Goal: Task Accomplishment & Management: Complete application form

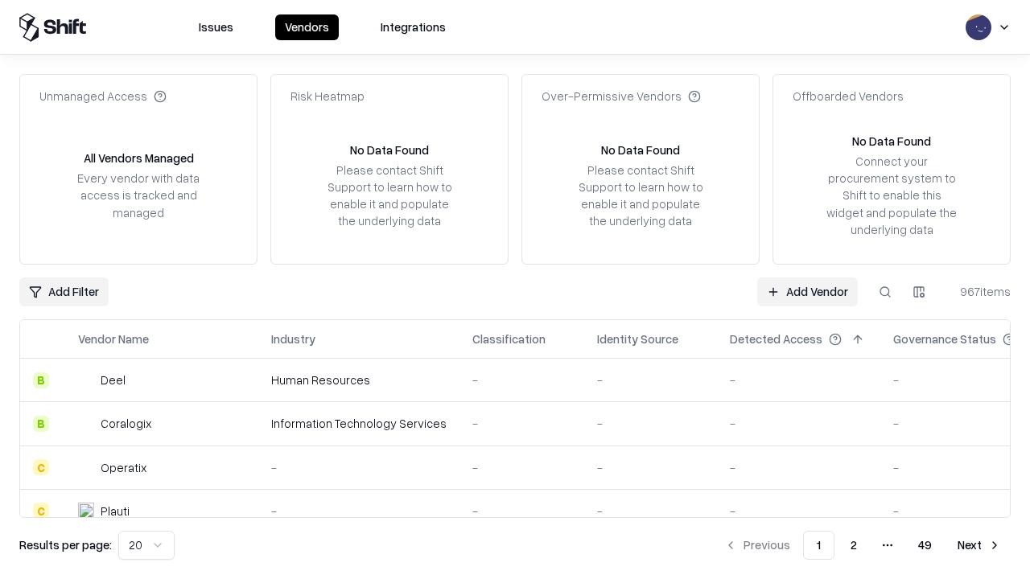
click at [807, 291] on link "Add Vendor" at bounding box center [807, 291] width 101 height 29
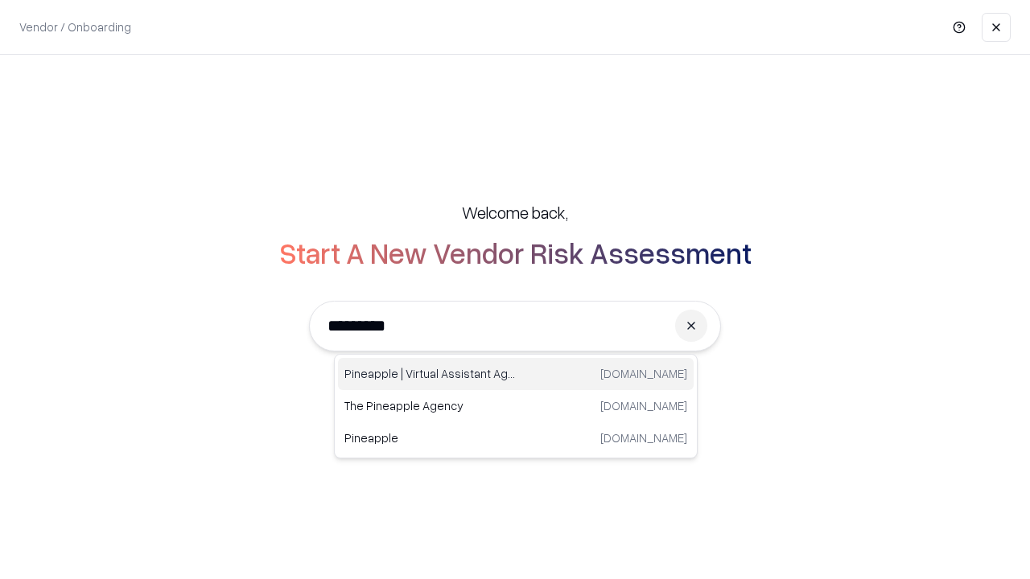
click at [516, 374] on div "Pineapple | Virtual Assistant Agency [DOMAIN_NAME]" at bounding box center [516, 374] width 356 height 32
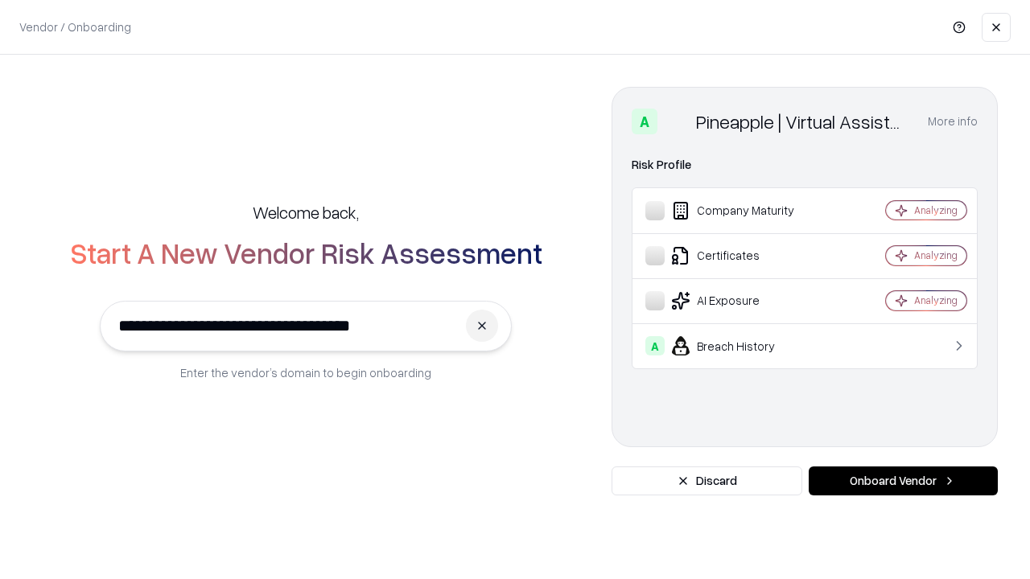
type input "**********"
click at [902, 481] on button "Onboard Vendor" at bounding box center [902, 481] width 189 height 29
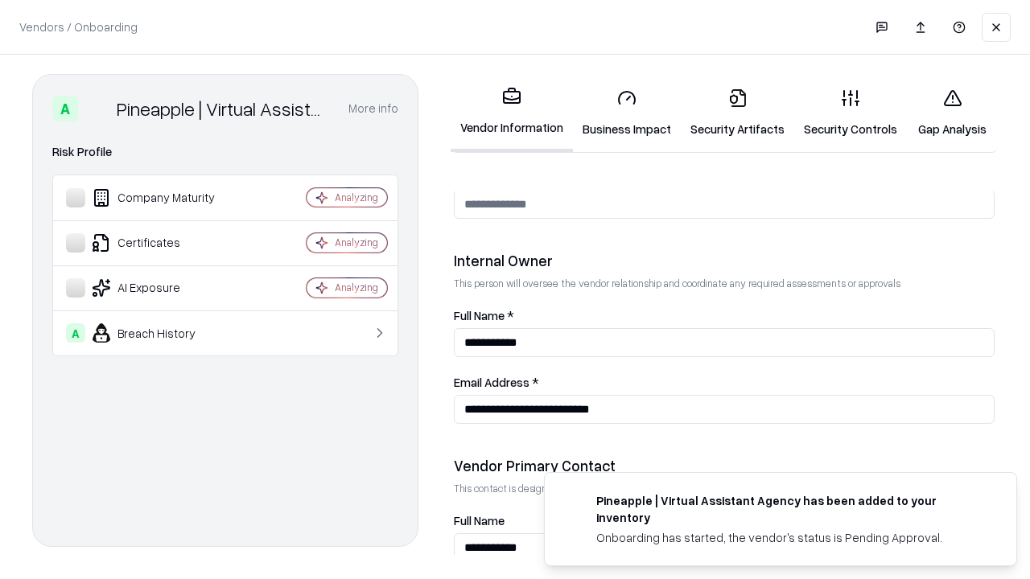
scroll to position [833, 0]
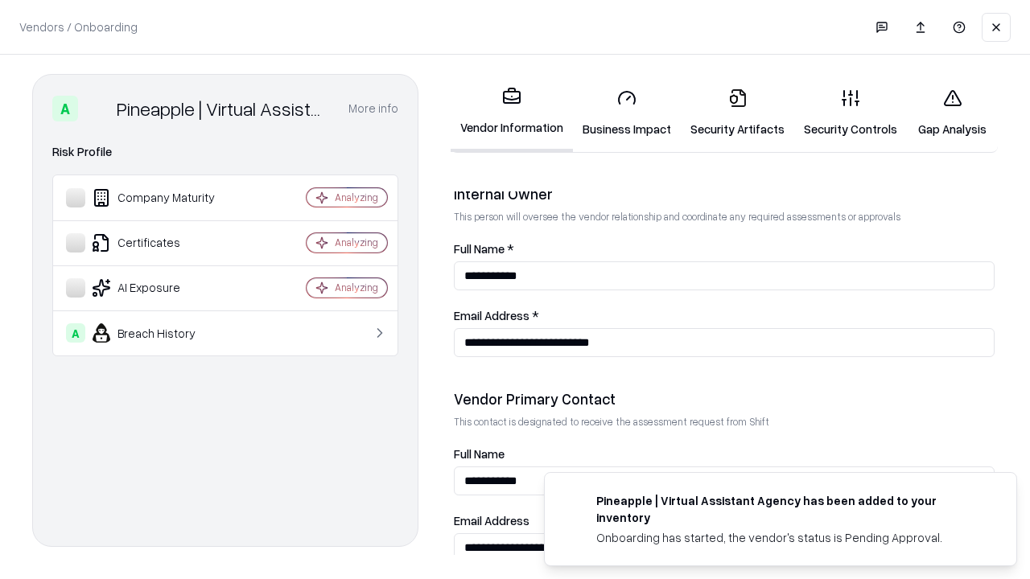
click at [627, 113] on link "Business Impact" at bounding box center [627, 113] width 108 height 75
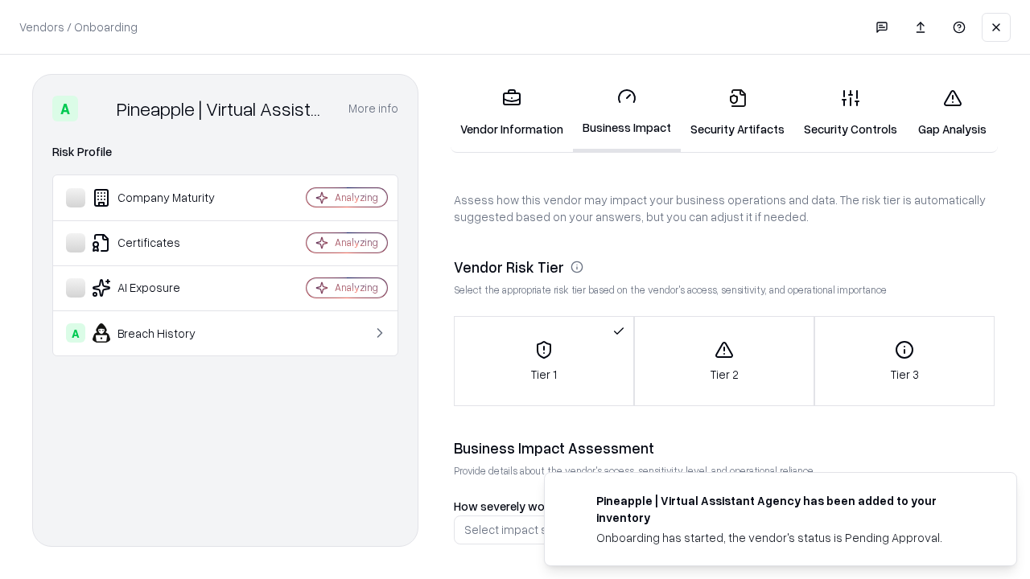
click at [737, 113] on link "Security Artifacts" at bounding box center [736, 113] width 113 height 75
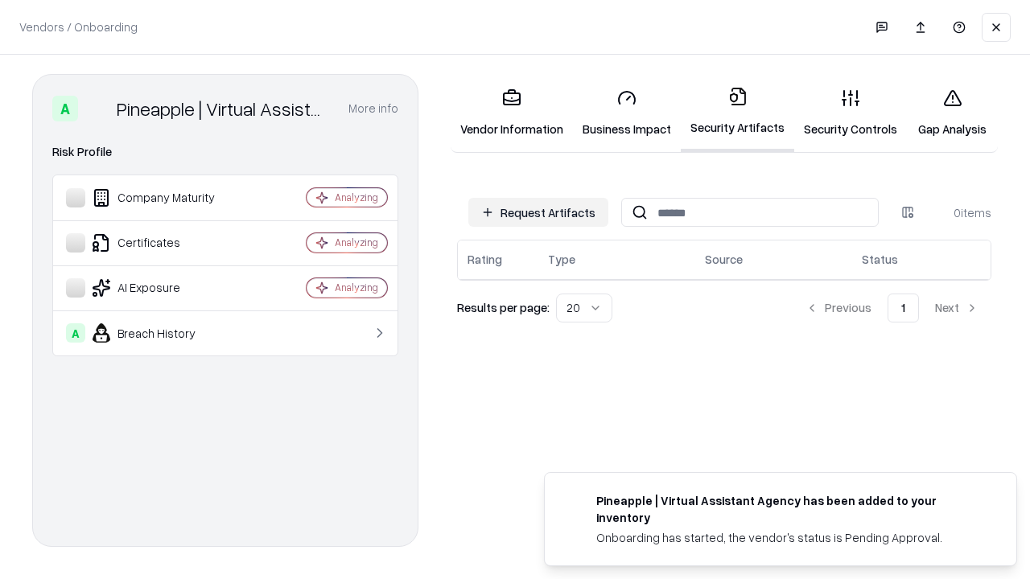
click at [538, 212] on button "Request Artifacts" at bounding box center [538, 212] width 140 height 29
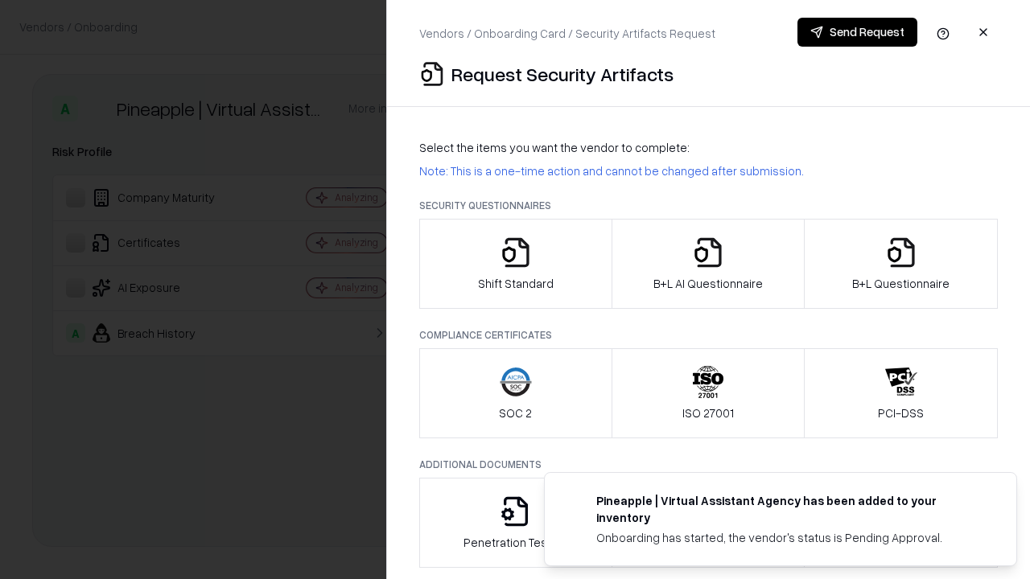
click at [515, 264] on icon "button" at bounding box center [515, 252] width 32 height 32
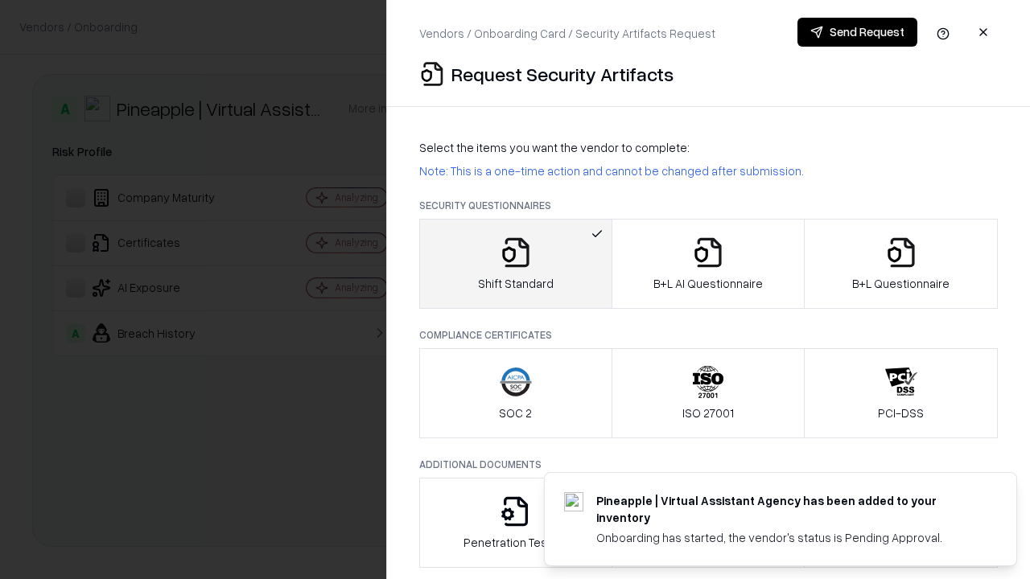
click at [857, 32] on button "Send Request" at bounding box center [857, 32] width 120 height 29
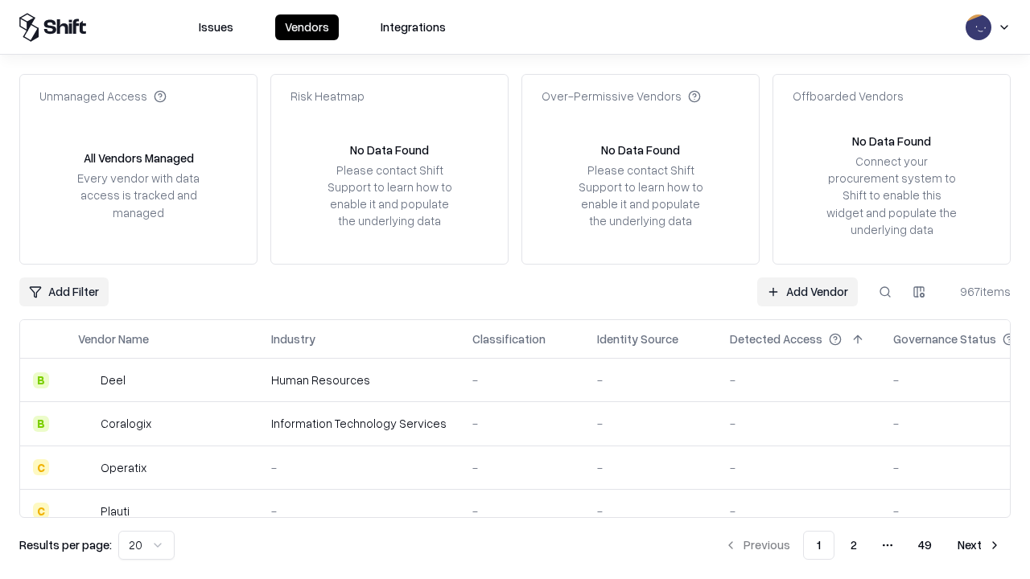
click at [885, 291] on button at bounding box center [884, 291] width 29 height 29
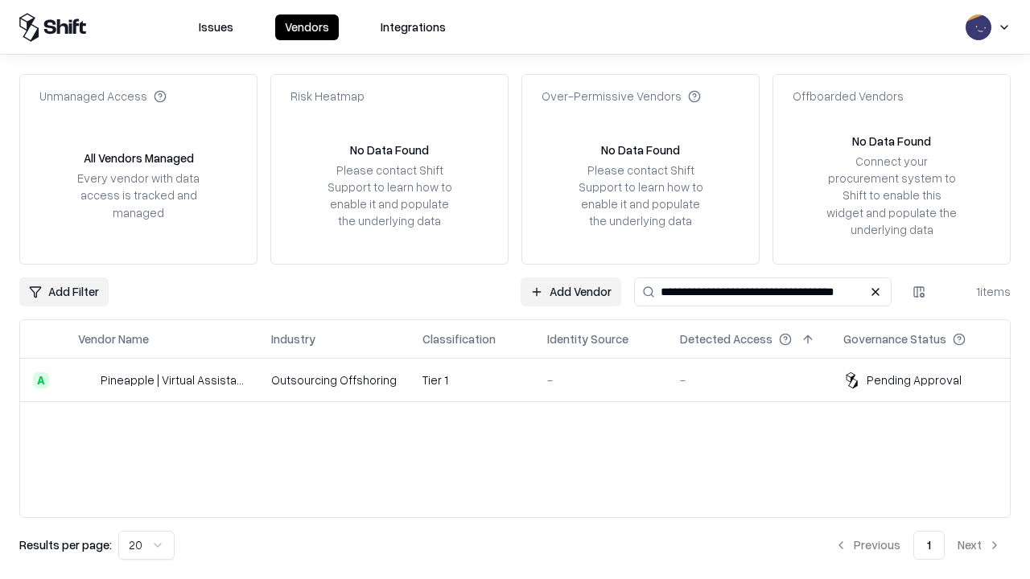
type input "**********"
click at [524, 380] on td "Tier 1" at bounding box center [471, 380] width 125 height 43
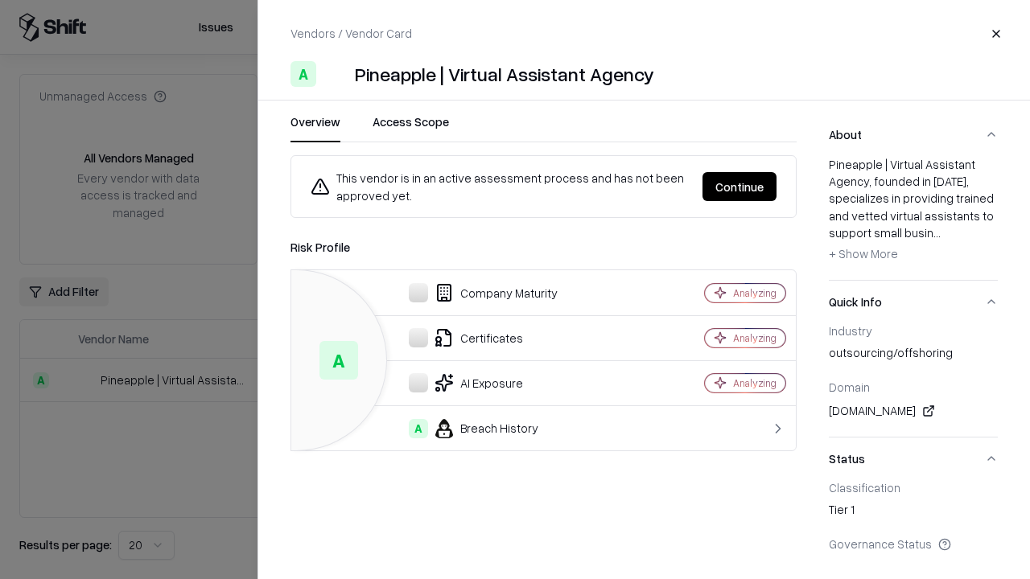
click at [739, 187] on button "Continue" at bounding box center [739, 186] width 74 height 29
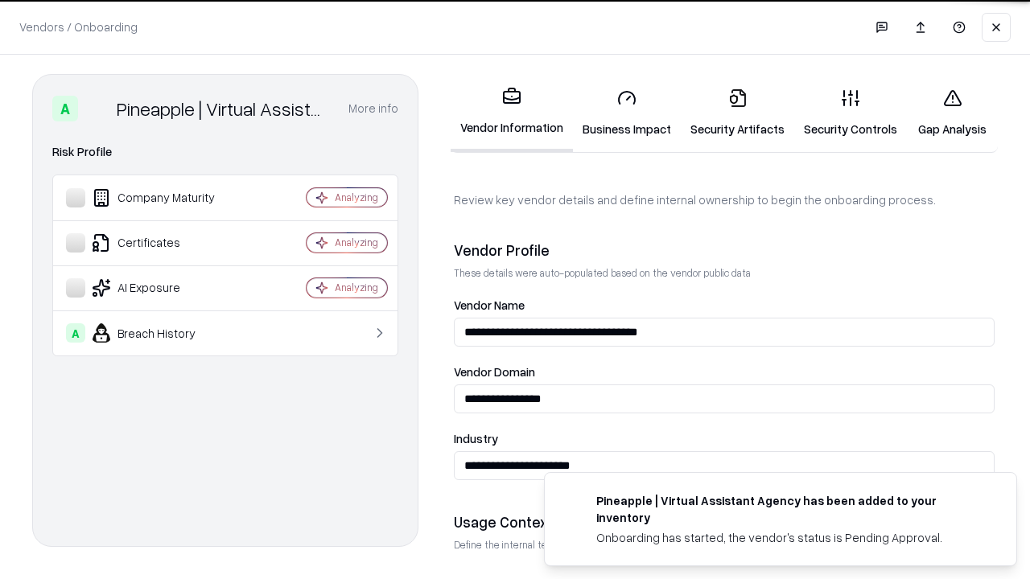
click at [737, 113] on link "Security Artifacts" at bounding box center [736, 113] width 113 height 75
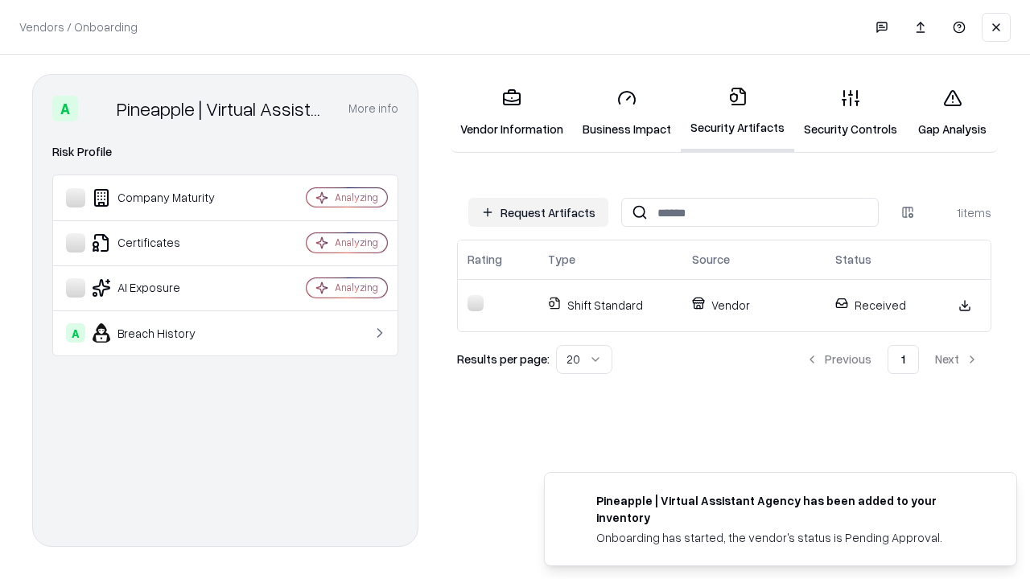
click at [952, 113] on link "Gap Analysis" at bounding box center [951, 113] width 91 height 75
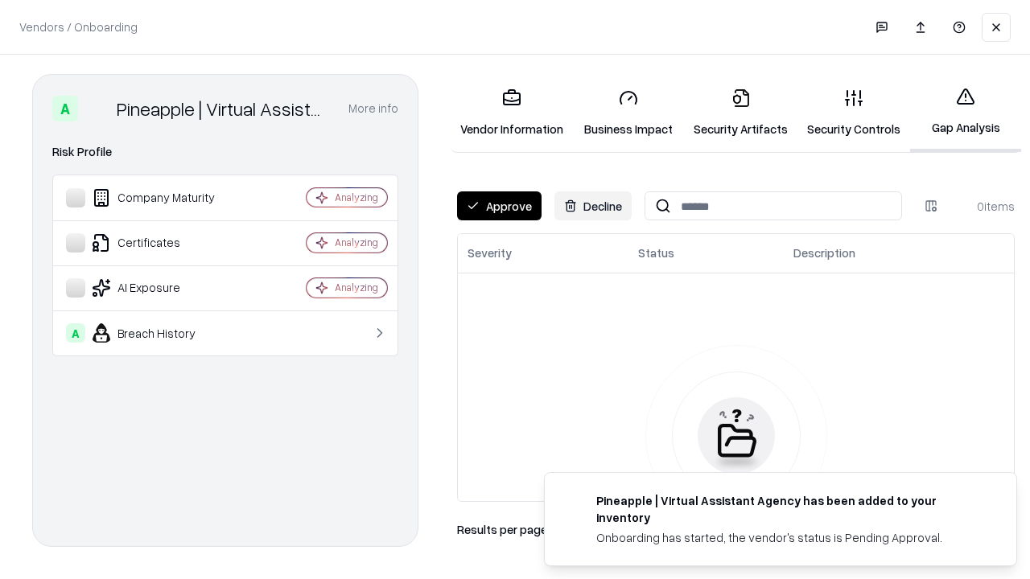
click at [499, 206] on button "Approve" at bounding box center [499, 205] width 84 height 29
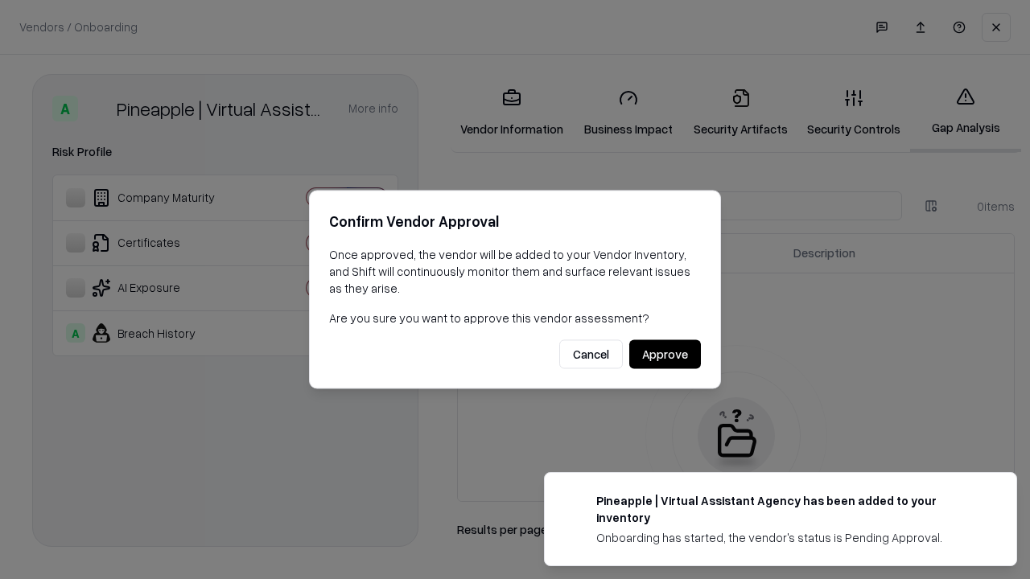
click at [664, 354] on button "Approve" at bounding box center [665, 354] width 72 height 29
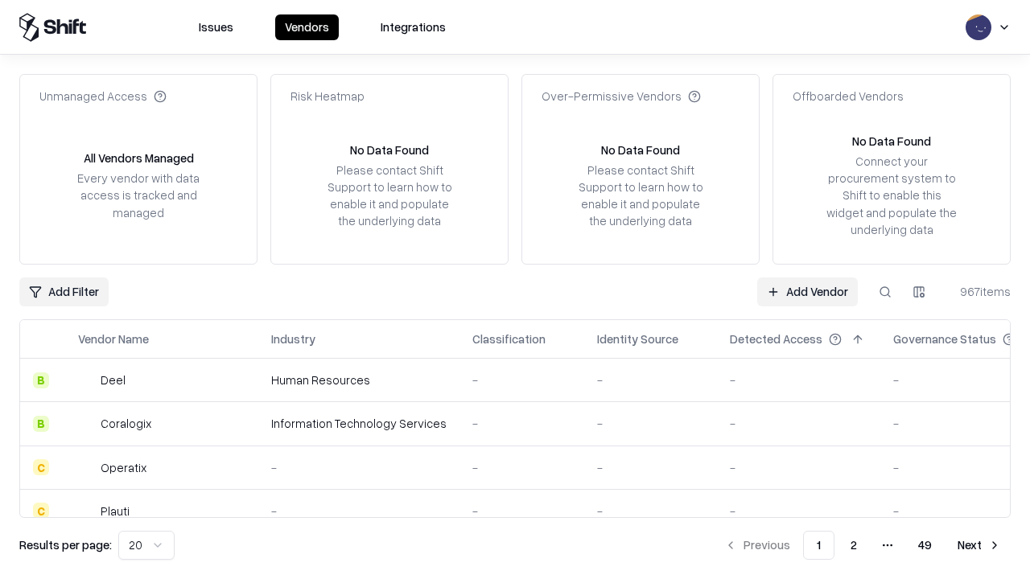
type input "**********"
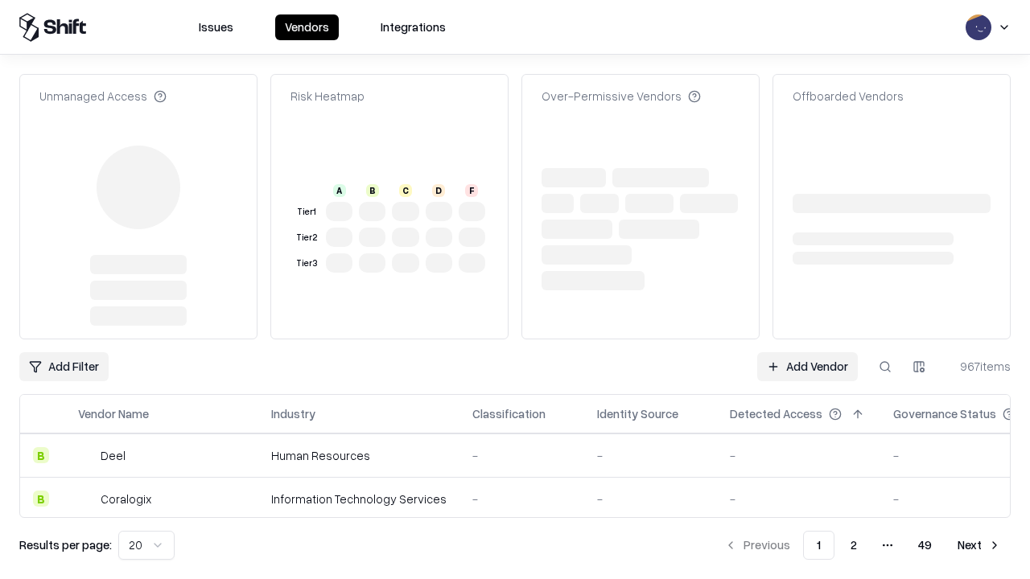
click at [807, 352] on link "Add Vendor" at bounding box center [807, 366] width 101 height 29
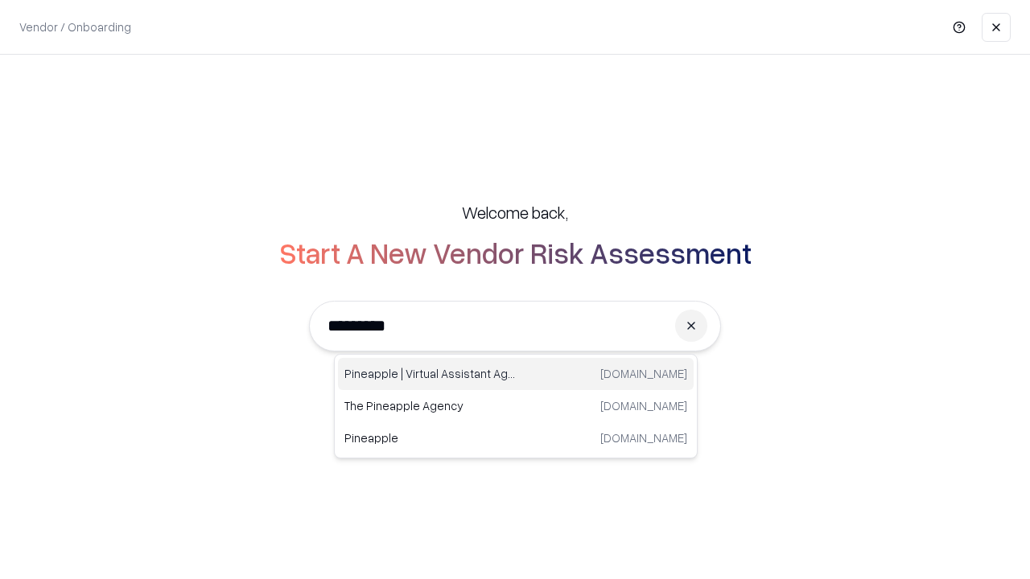
click at [516, 374] on div "Pineapple | Virtual Assistant Agency [DOMAIN_NAME]" at bounding box center [516, 374] width 356 height 32
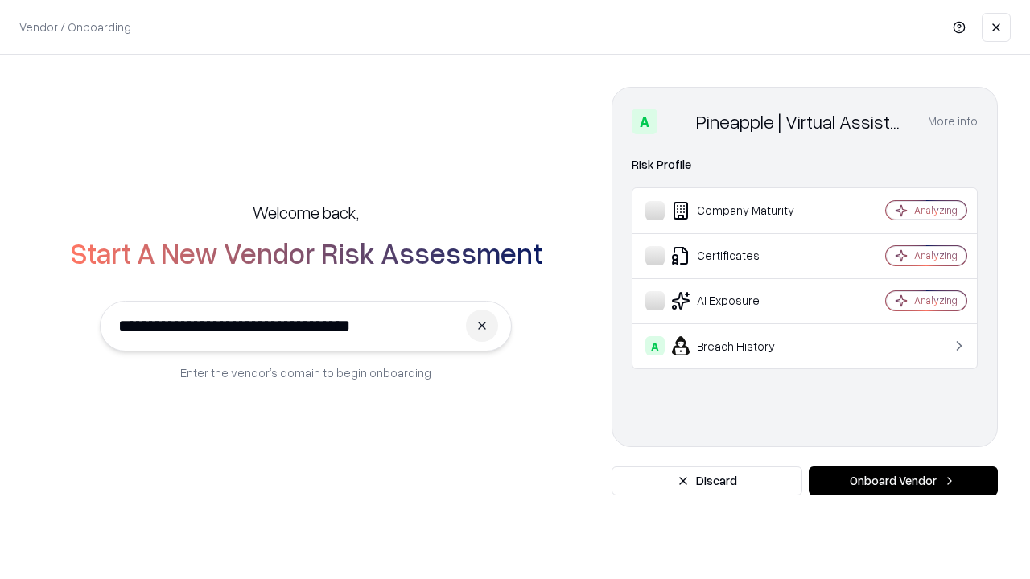
type input "**********"
click at [902, 481] on button "Onboard Vendor" at bounding box center [902, 481] width 189 height 29
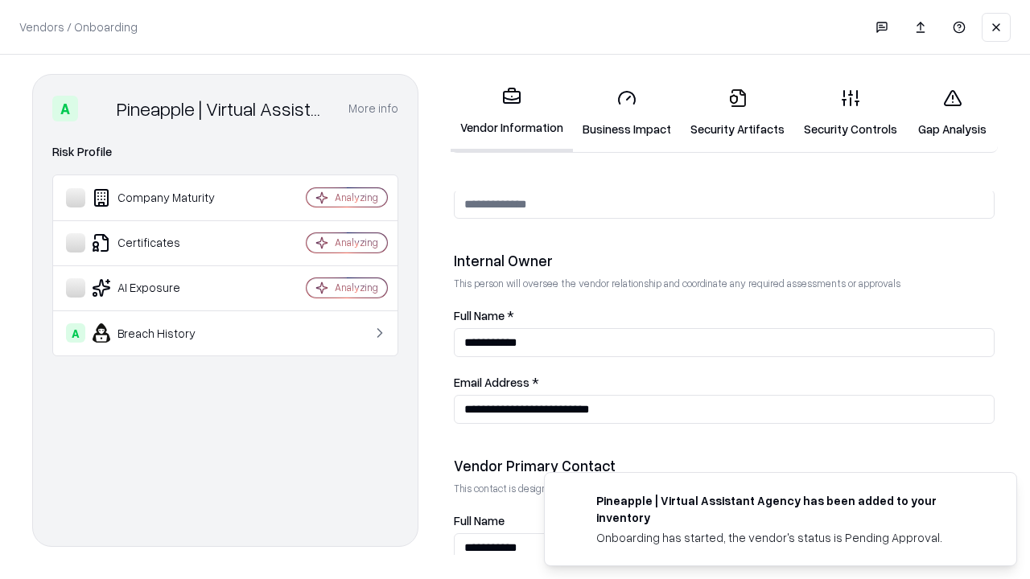
scroll to position [833, 0]
